Goal: Task Accomplishment & Management: Complete application form

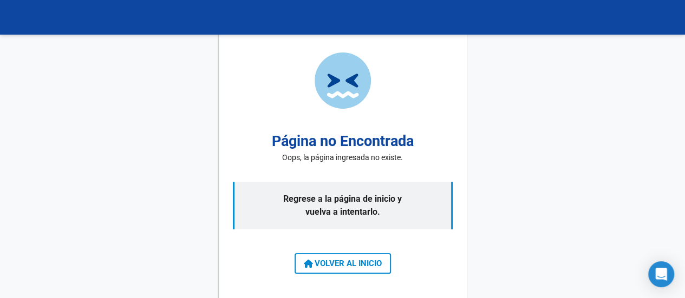
click at [328, 265] on span "VOLVER AL INICIO" at bounding box center [343, 264] width 78 height 10
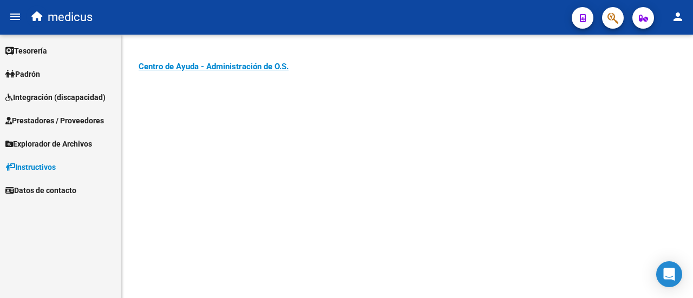
click at [24, 99] on span "Integración (discapacidad)" at bounding box center [55, 98] width 100 height 12
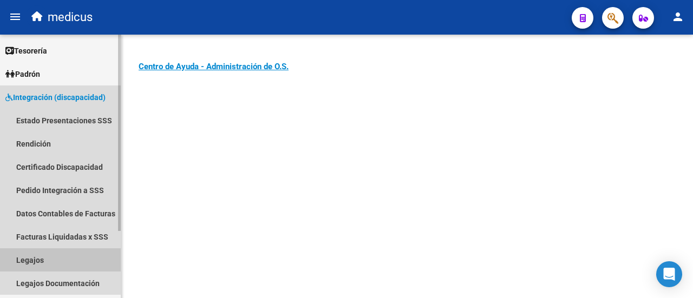
click at [37, 260] on link "Legajos" at bounding box center [60, 260] width 121 height 23
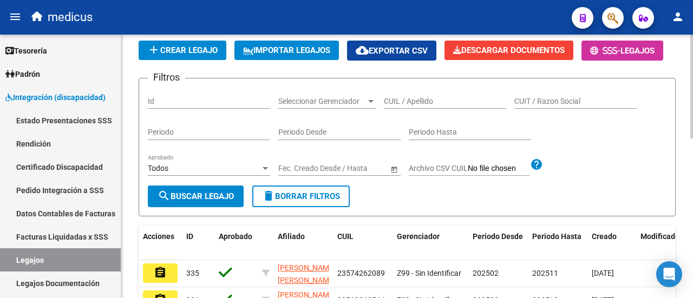
scroll to position [26, 0]
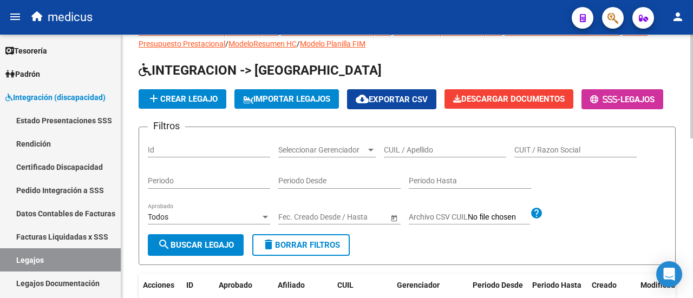
click at [401, 155] on input "CUIL / Apellido" at bounding box center [445, 150] width 122 height 9
paste input "20588722539"
type input "20588722539"
click at [218, 250] on span "search Buscar Legajo" at bounding box center [196, 245] width 76 height 10
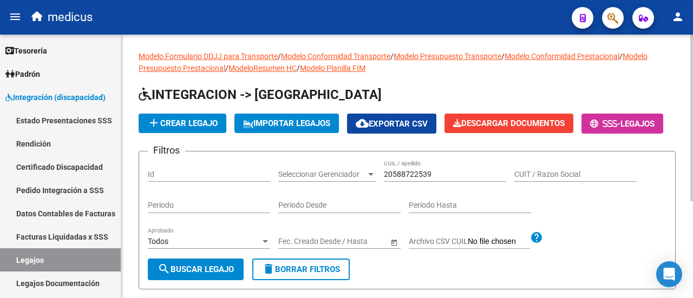
scroll to position [0, 0]
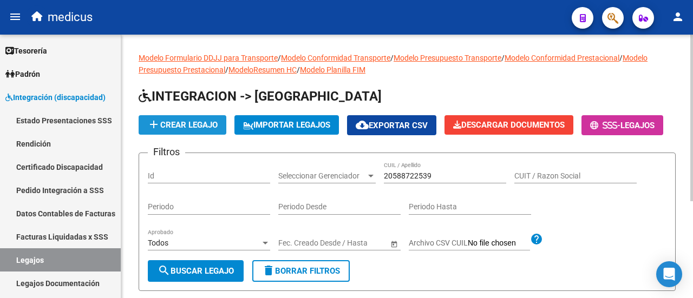
click at [197, 124] on span "add Crear Legajo" at bounding box center [182, 125] width 70 height 10
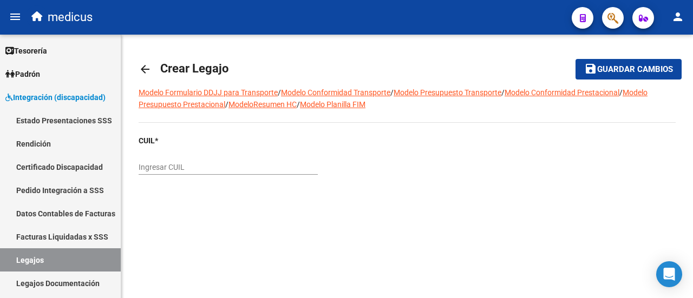
click at [194, 168] on input "Ingresar CUIL" at bounding box center [228, 167] width 179 height 9
paste input "20-58872253-9"
type input "20-58872253-9"
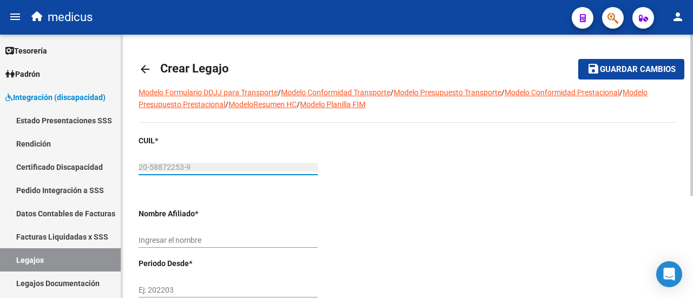
type input "[PERSON_NAME] [PERSON_NAME]"
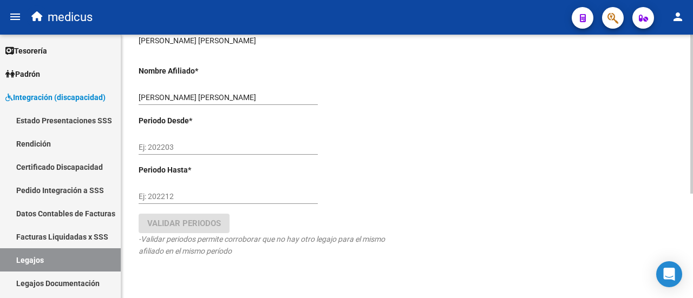
scroll to position [173, 0]
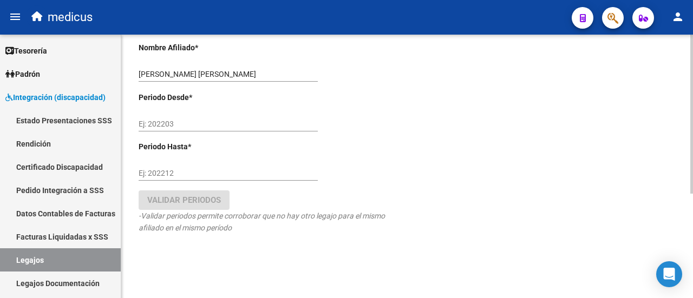
type input "20-58872253-9"
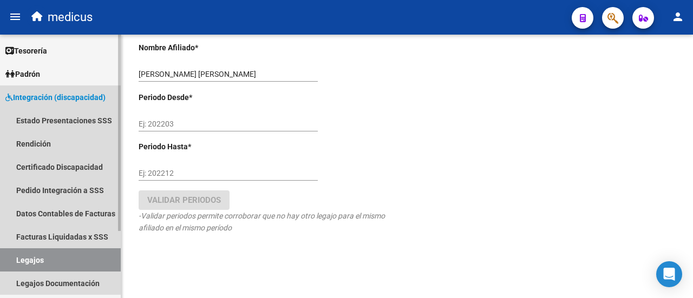
click at [39, 254] on link "Legajos" at bounding box center [60, 260] width 121 height 23
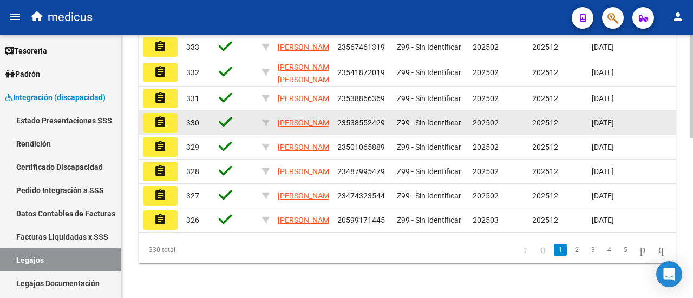
scroll to position [405, 0]
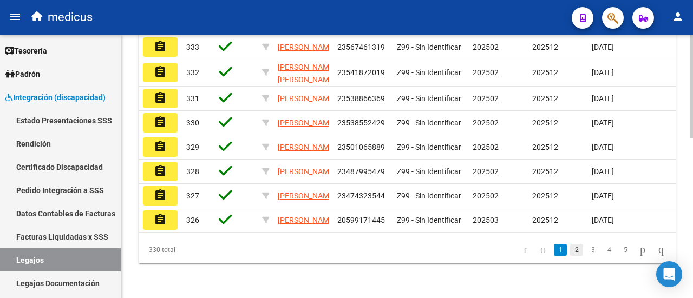
click at [570, 252] on link "2" at bounding box center [576, 250] width 13 height 12
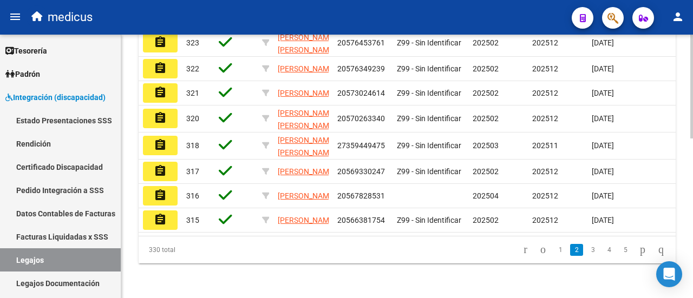
click at [585, 259] on li "3" at bounding box center [593, 250] width 16 height 18
click at [586, 255] on link "3" at bounding box center [592, 250] width 13 height 12
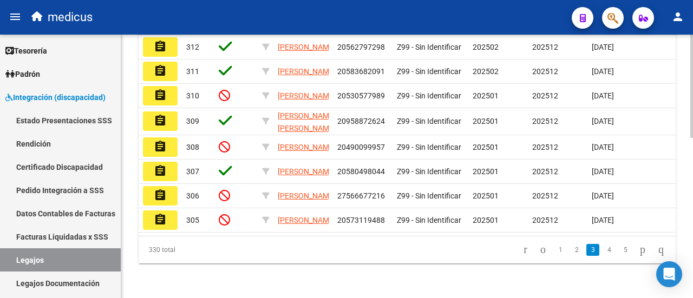
click at [605, 256] on li "4" at bounding box center [609, 250] width 16 height 18
click at [604, 256] on link "4" at bounding box center [609, 250] width 13 height 12
click at [619, 256] on link "6" at bounding box center [625, 250] width 13 height 12
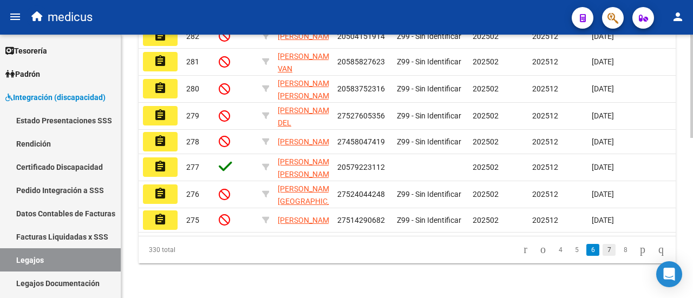
click at [603, 256] on link "7" at bounding box center [609, 250] width 13 height 12
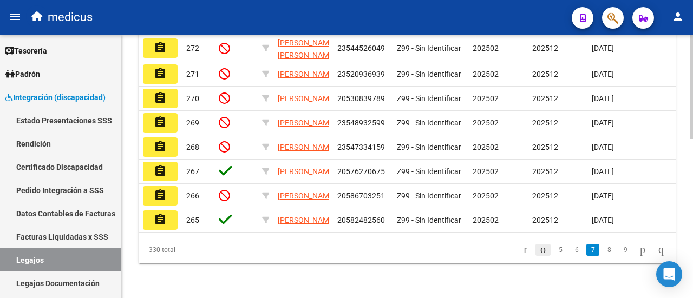
click at [539, 252] on icon "go to previous page" at bounding box center [543, 249] width 9 height 13
click at [531, 252] on div "330 total 4 5 6 7 8" at bounding box center [407, 250] width 537 height 27
click at [539, 252] on icon "go to previous page" at bounding box center [543, 249] width 9 height 13
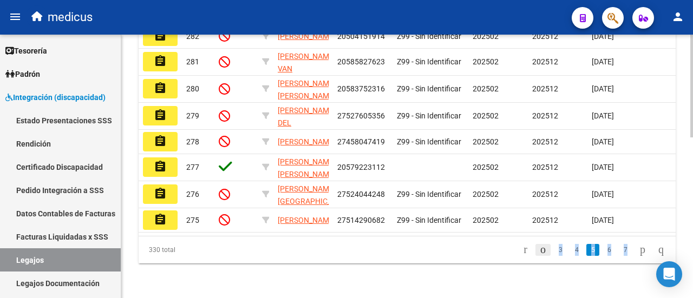
click at [531, 252] on div "330 total 3 4 5 6 7" at bounding box center [407, 250] width 537 height 27
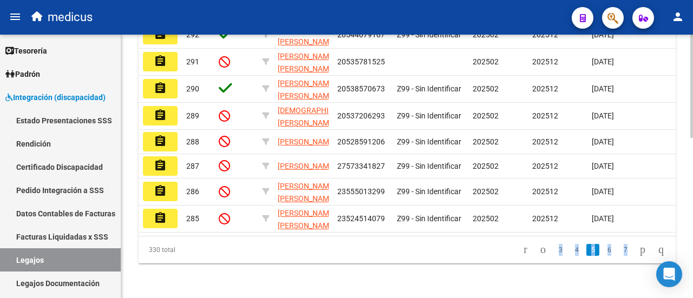
click at [522, 254] on icon "go to first page" at bounding box center [525, 249] width 7 height 13
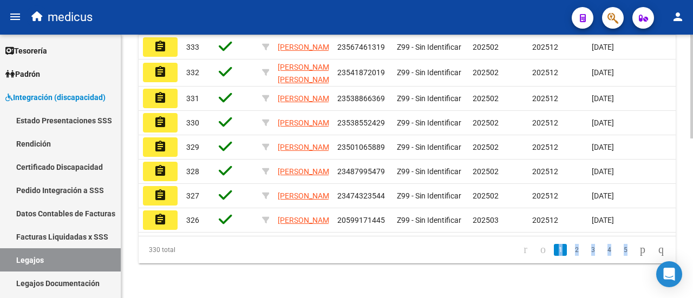
click at [554, 251] on link "1" at bounding box center [560, 250] width 13 height 12
click at [441, 258] on datatable-pager "1 2 3 4 5" at bounding box center [460, 250] width 421 height 18
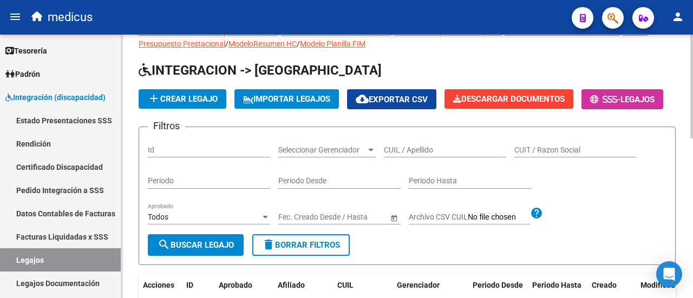
scroll to position [80, 0]
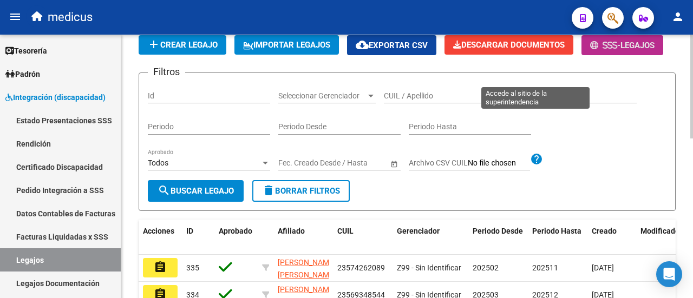
click at [620, 50] on span "Legajos" at bounding box center [637, 46] width 34 height 10
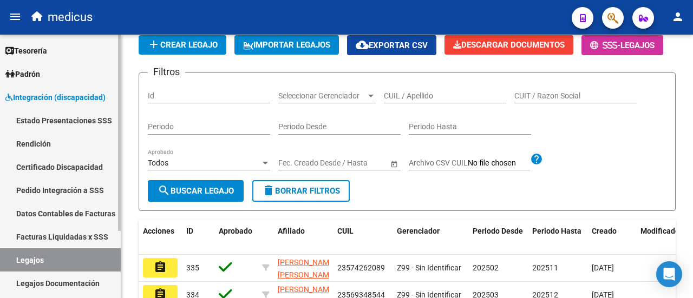
click at [28, 139] on link "Rendición" at bounding box center [60, 143] width 121 height 23
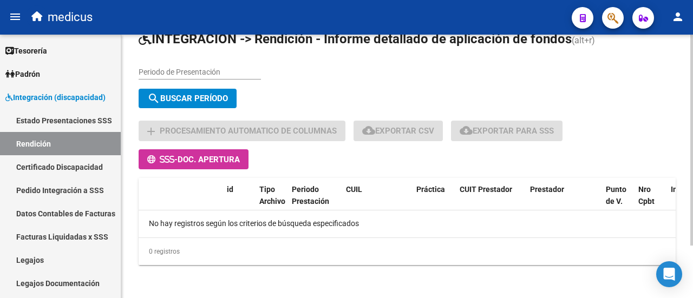
scroll to position [65, 0]
click at [21, 140] on link "Rendición" at bounding box center [60, 143] width 121 height 23
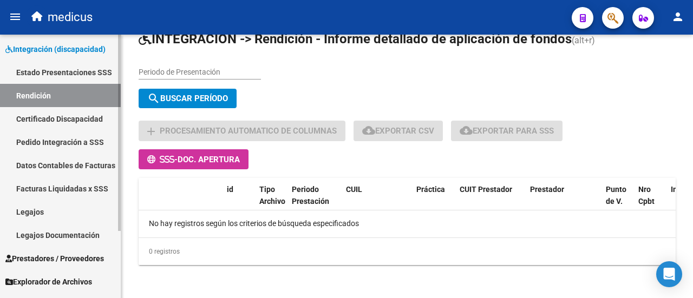
scroll to position [90, 0]
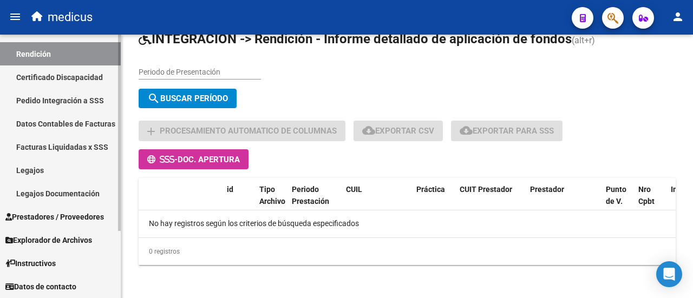
click at [71, 220] on span "Prestadores / Proveedores" at bounding box center [54, 217] width 99 height 12
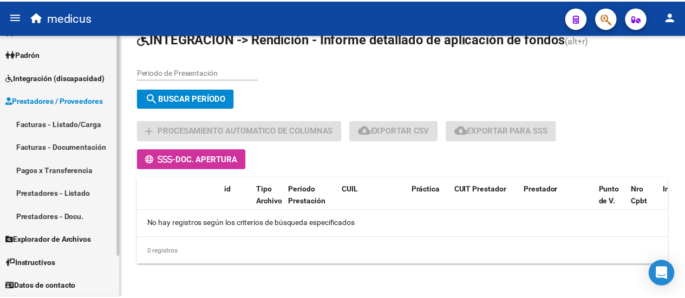
scroll to position [19, 0]
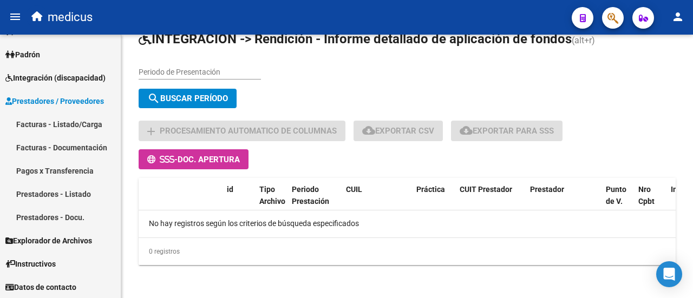
click at [675, 11] on mat-icon "person" at bounding box center [677, 16] width 13 height 13
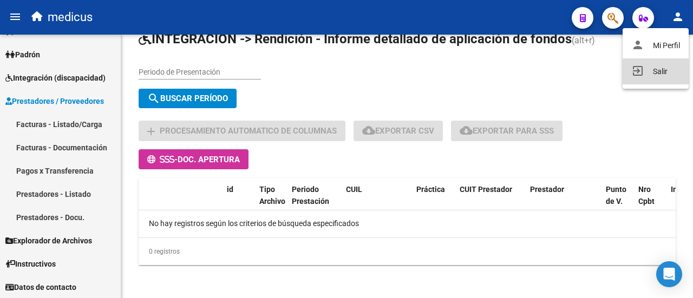
click at [640, 82] on button "exit_to_app Salir" at bounding box center [656, 71] width 66 height 26
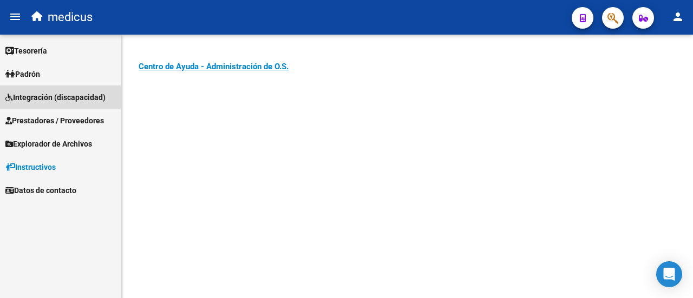
click at [45, 98] on span "Integración (discapacidad)" at bounding box center [55, 98] width 100 height 12
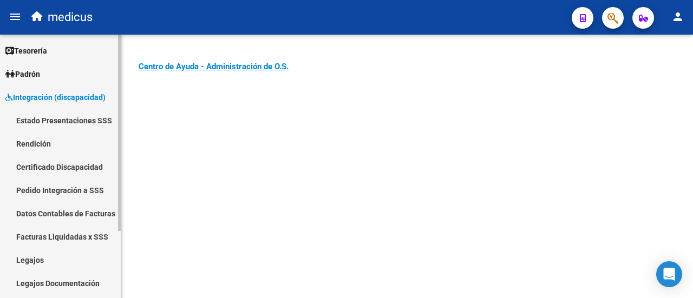
click at [42, 142] on link "Rendición" at bounding box center [60, 143] width 121 height 23
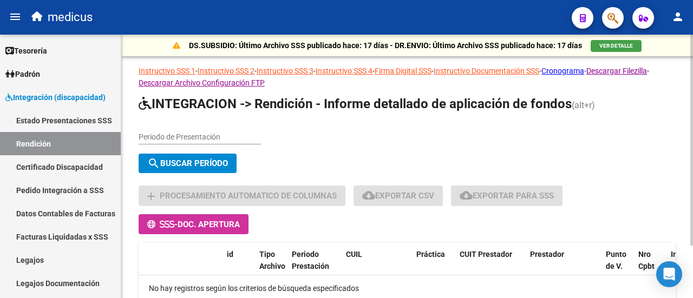
scroll to position [65, 0]
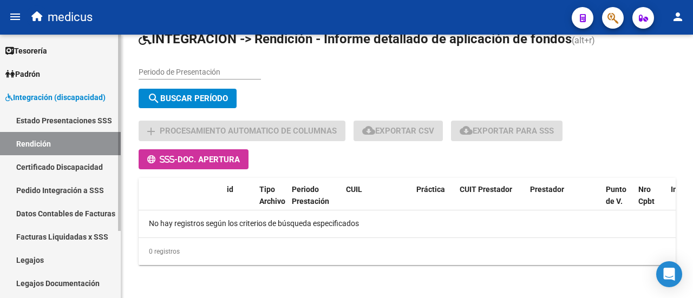
click at [75, 124] on link "Estado Presentaciones SSS" at bounding box center [60, 120] width 121 height 23
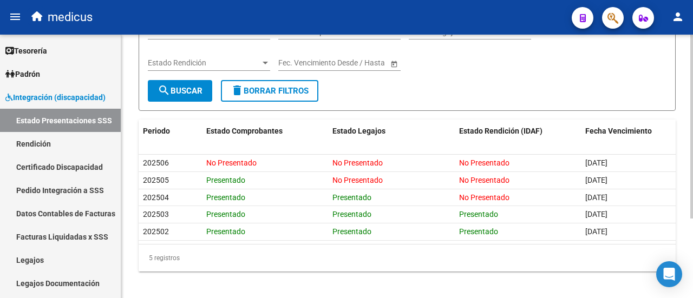
scroll to position [114, 0]
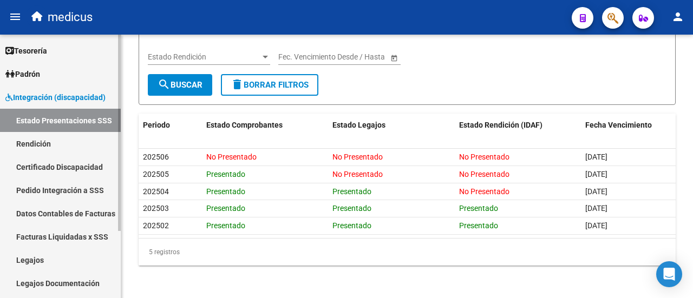
click at [82, 275] on link "Legajos Documentación" at bounding box center [60, 283] width 121 height 23
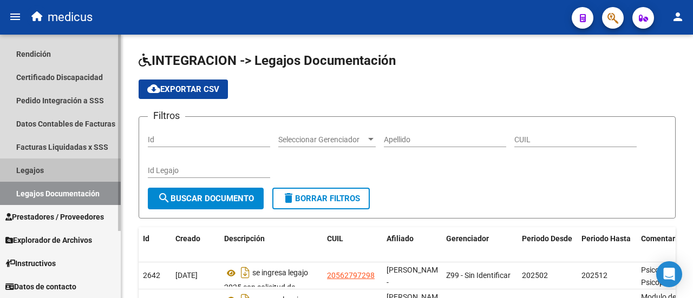
click at [24, 176] on link "Legajos" at bounding box center [60, 170] width 121 height 23
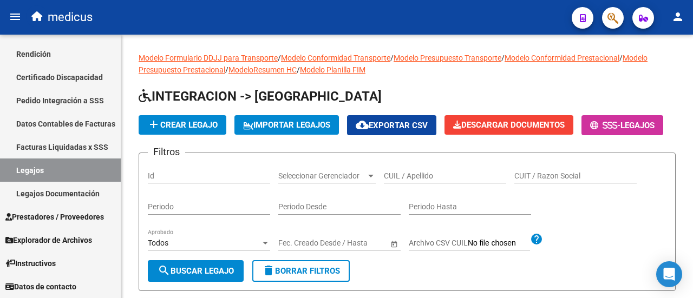
click at [675, 9] on button "person" at bounding box center [678, 17] width 22 height 22
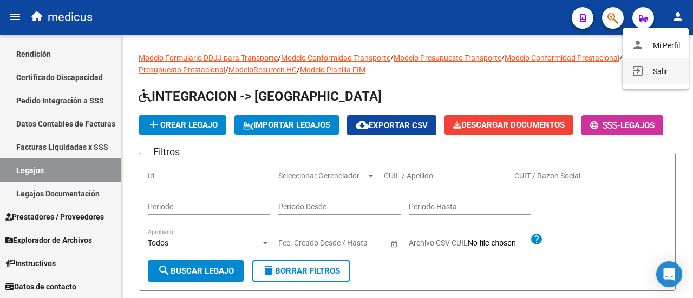
click at [650, 79] on button "exit_to_app Salir" at bounding box center [656, 71] width 66 height 26
